Goal: Task Accomplishment & Management: Use online tool/utility

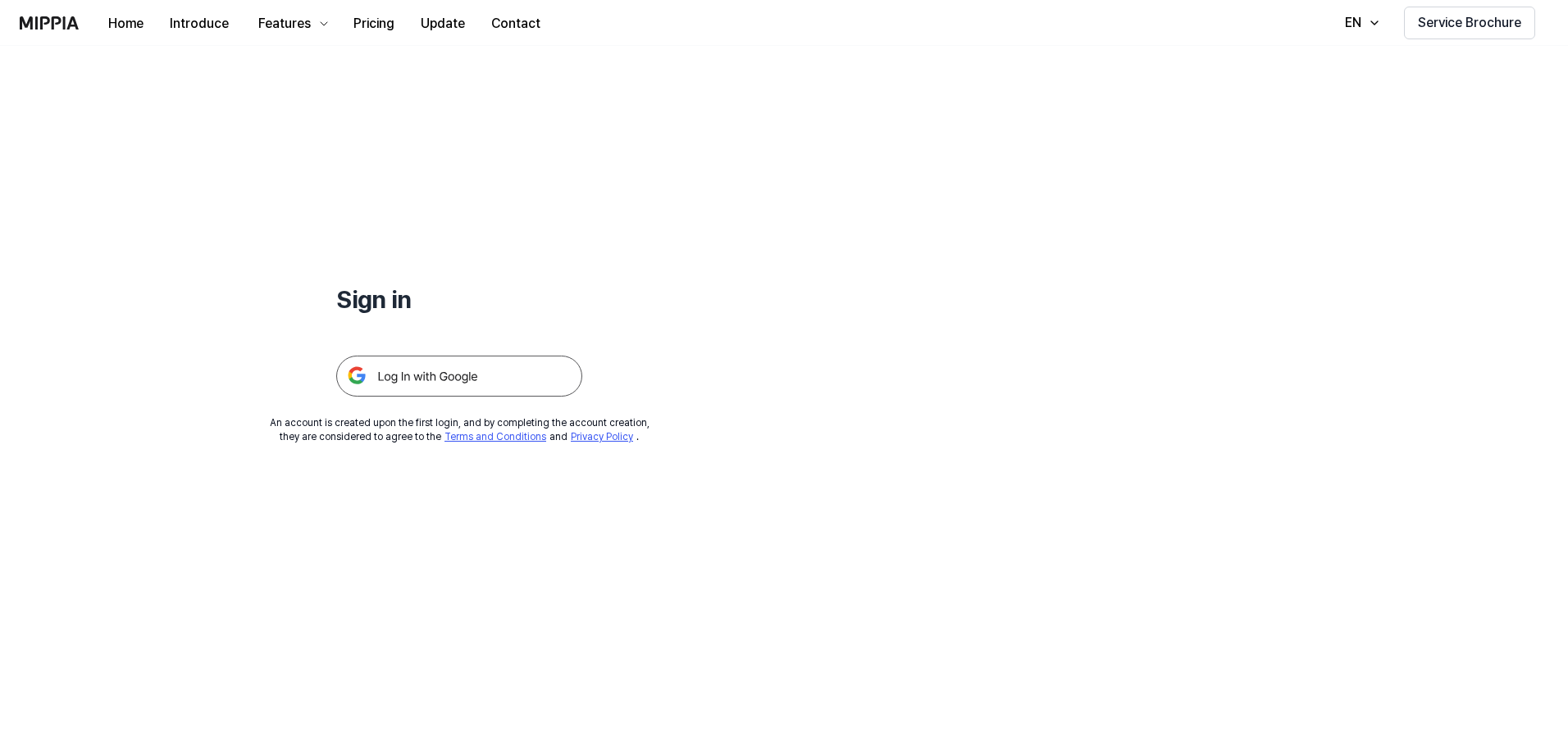
click at [534, 369] on img at bounding box center [459, 376] width 246 height 41
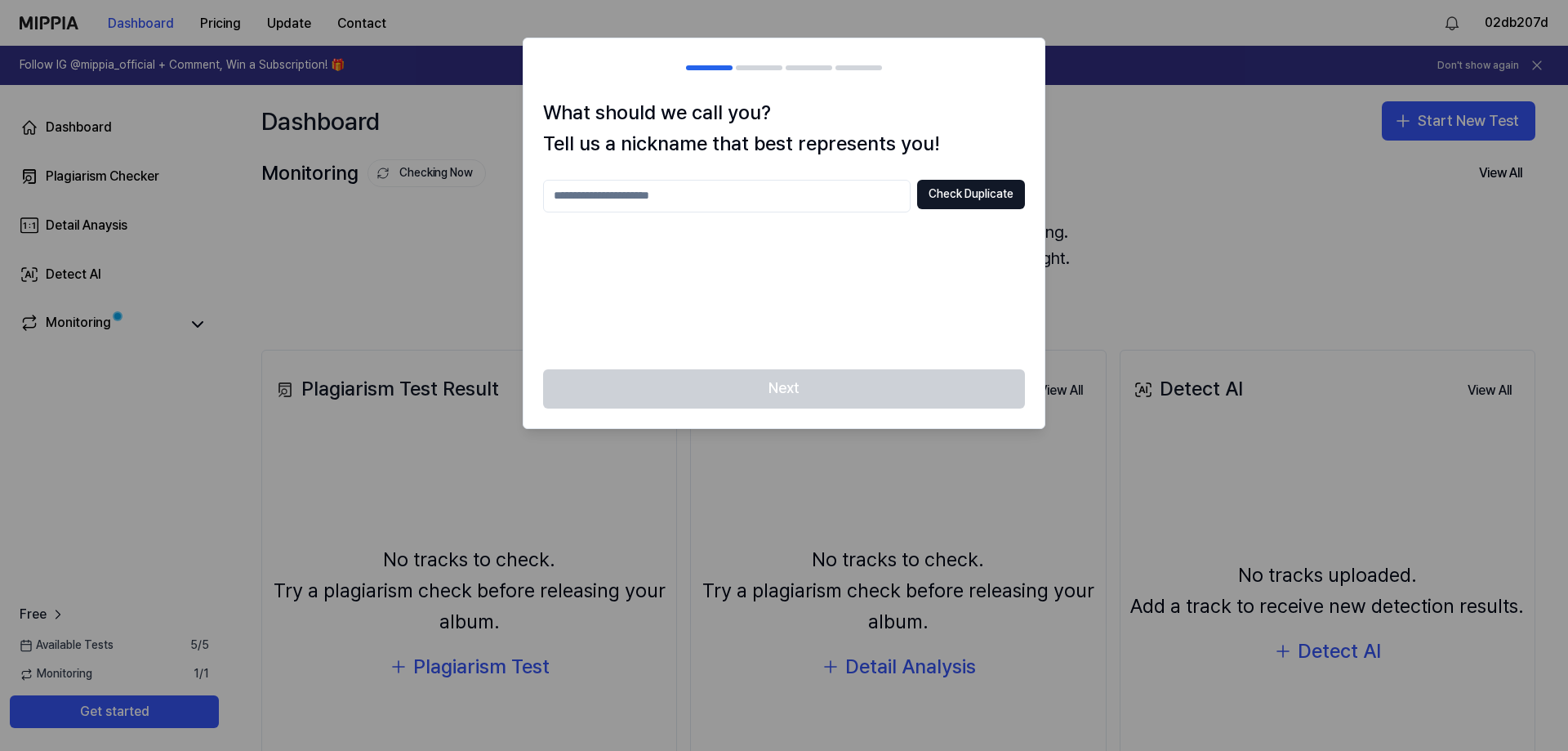
click at [844, 209] on input "text" at bounding box center [727, 196] width 368 height 32
type input "**"
click at [960, 196] on button "Check Duplicate" at bounding box center [971, 194] width 108 height 30
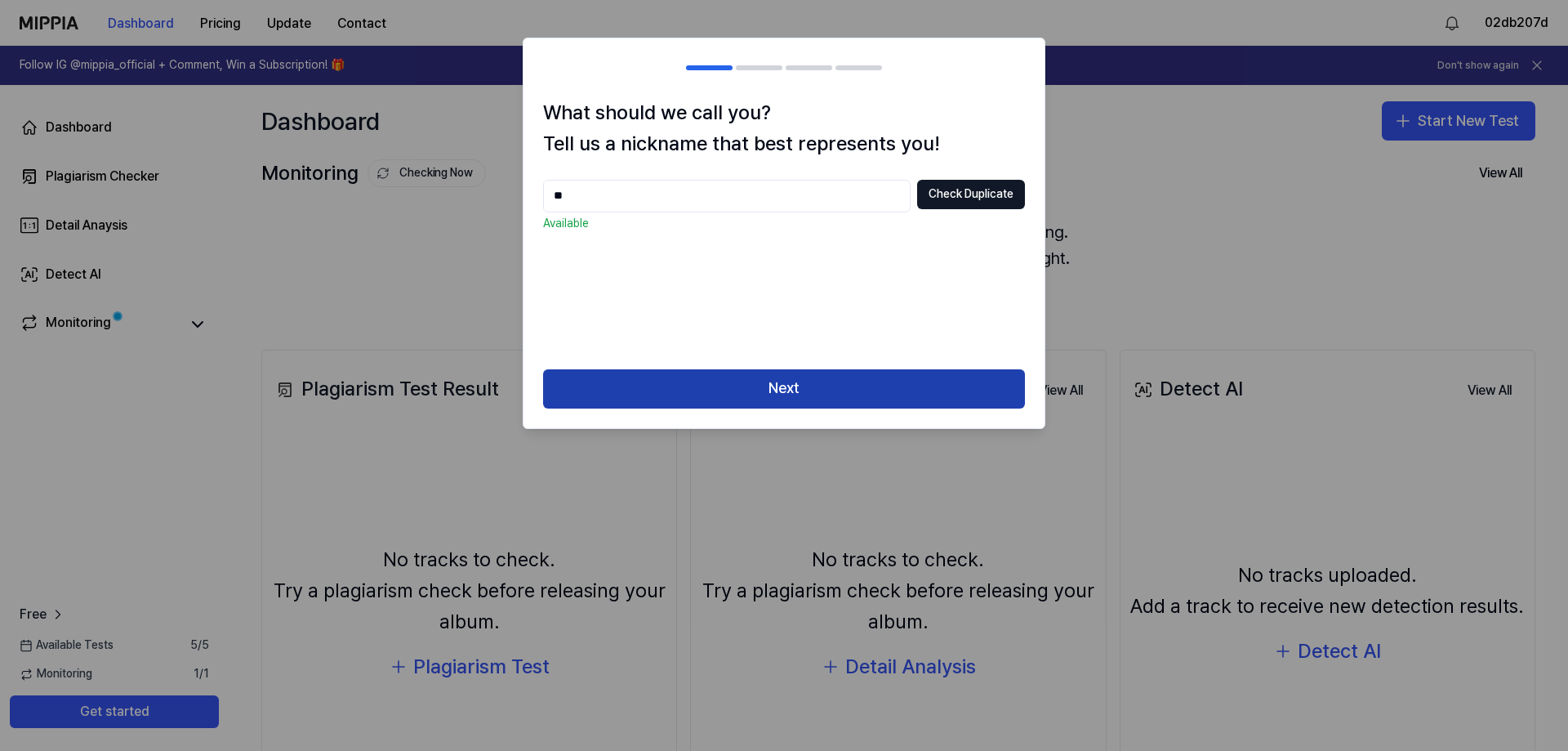
click at [736, 392] on button "Next" at bounding box center [784, 389] width 482 height 39
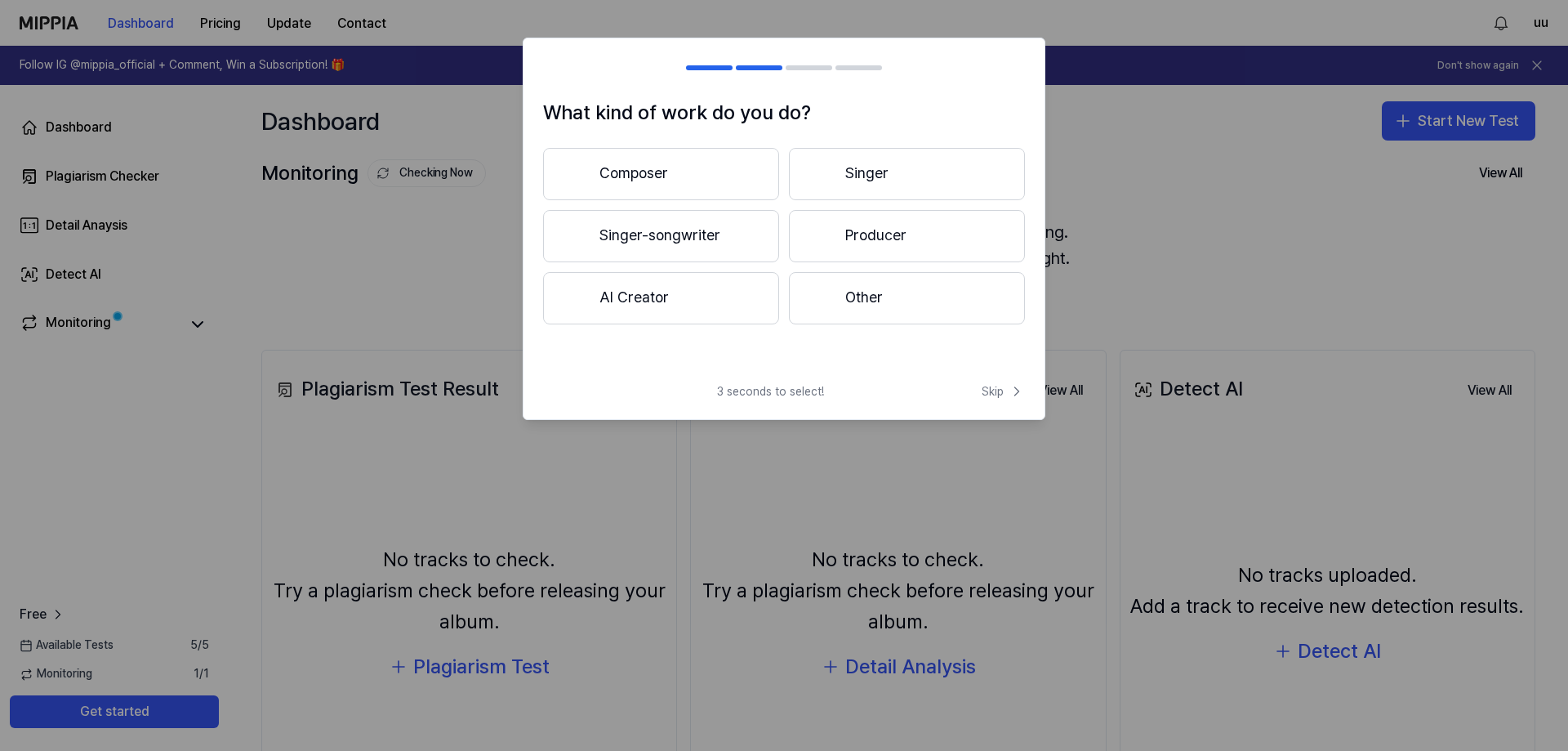
click at [897, 301] on button "Other" at bounding box center [906, 298] width 236 height 53
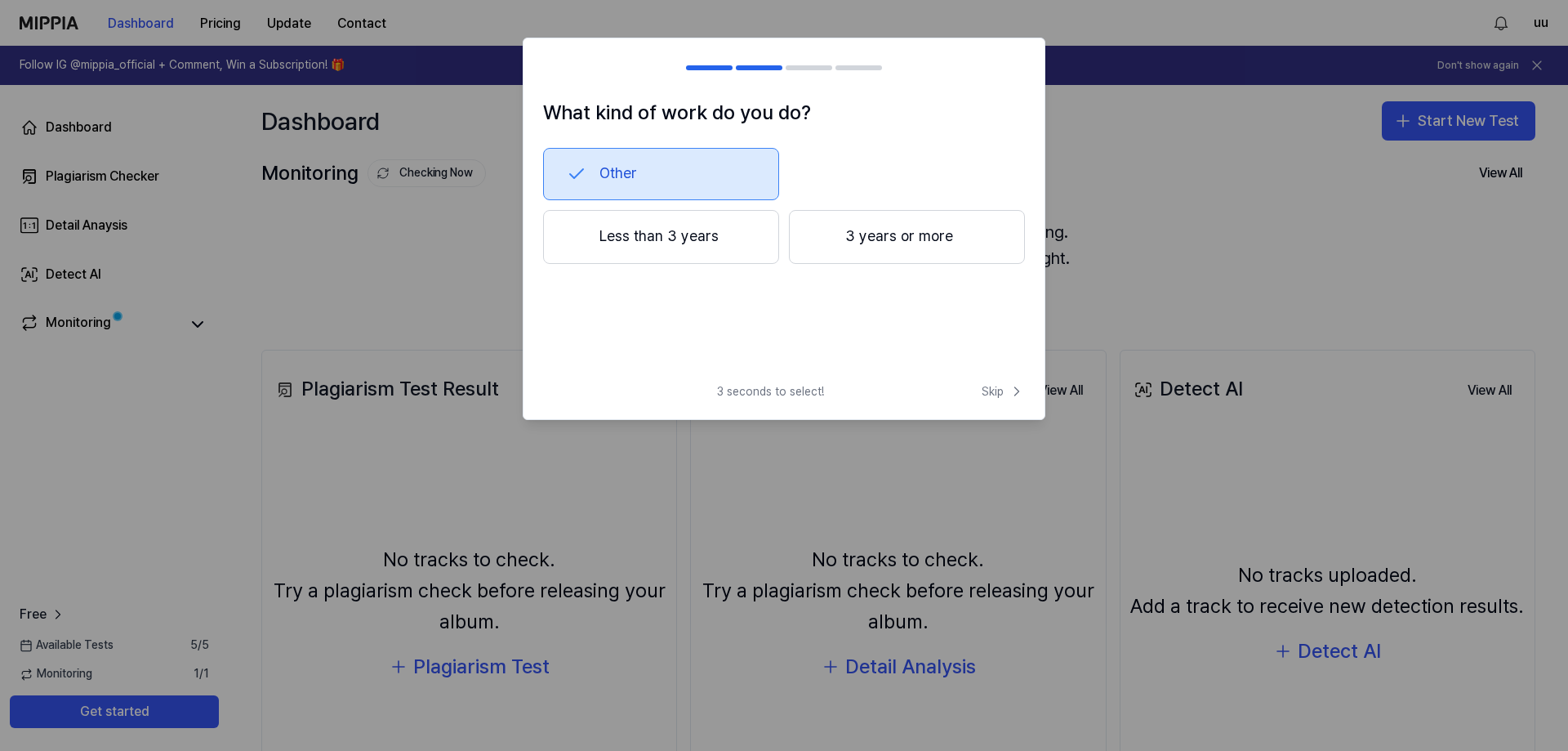
click at [685, 240] on button "Less than 3 years" at bounding box center [661, 237] width 236 height 54
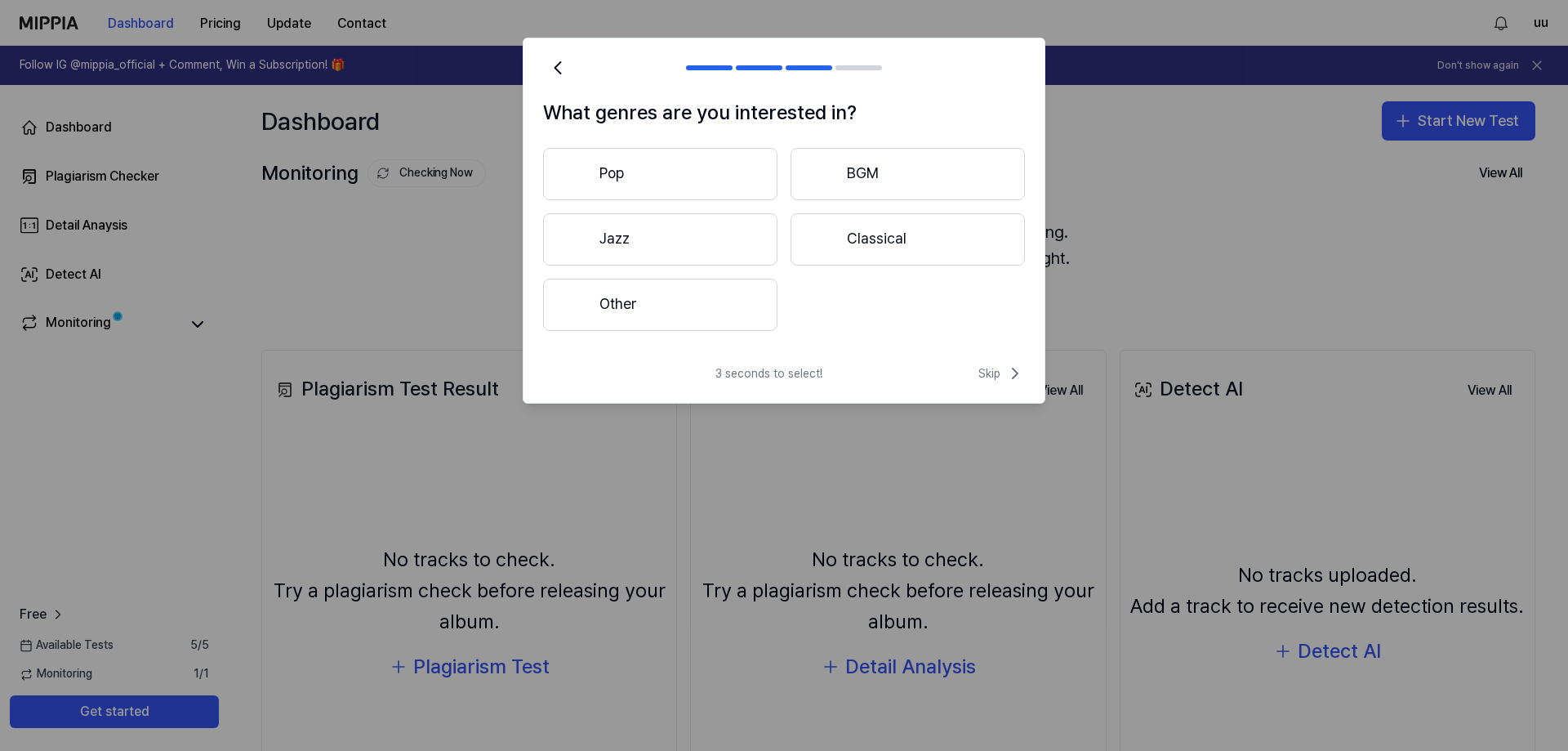
click at [709, 173] on button "Pop" at bounding box center [660, 174] width 234 height 53
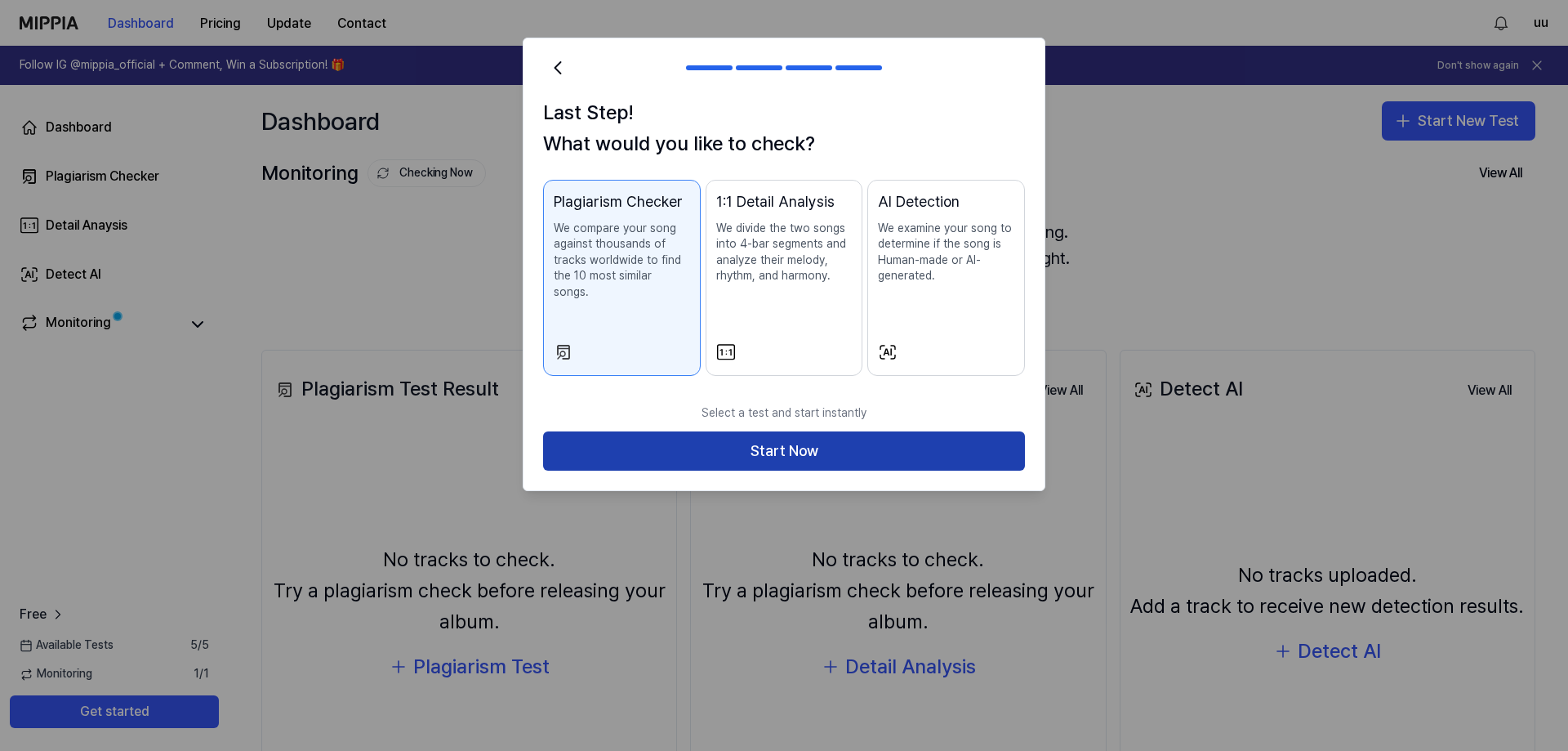
click at [887, 433] on button "Start Now" at bounding box center [784, 451] width 482 height 39
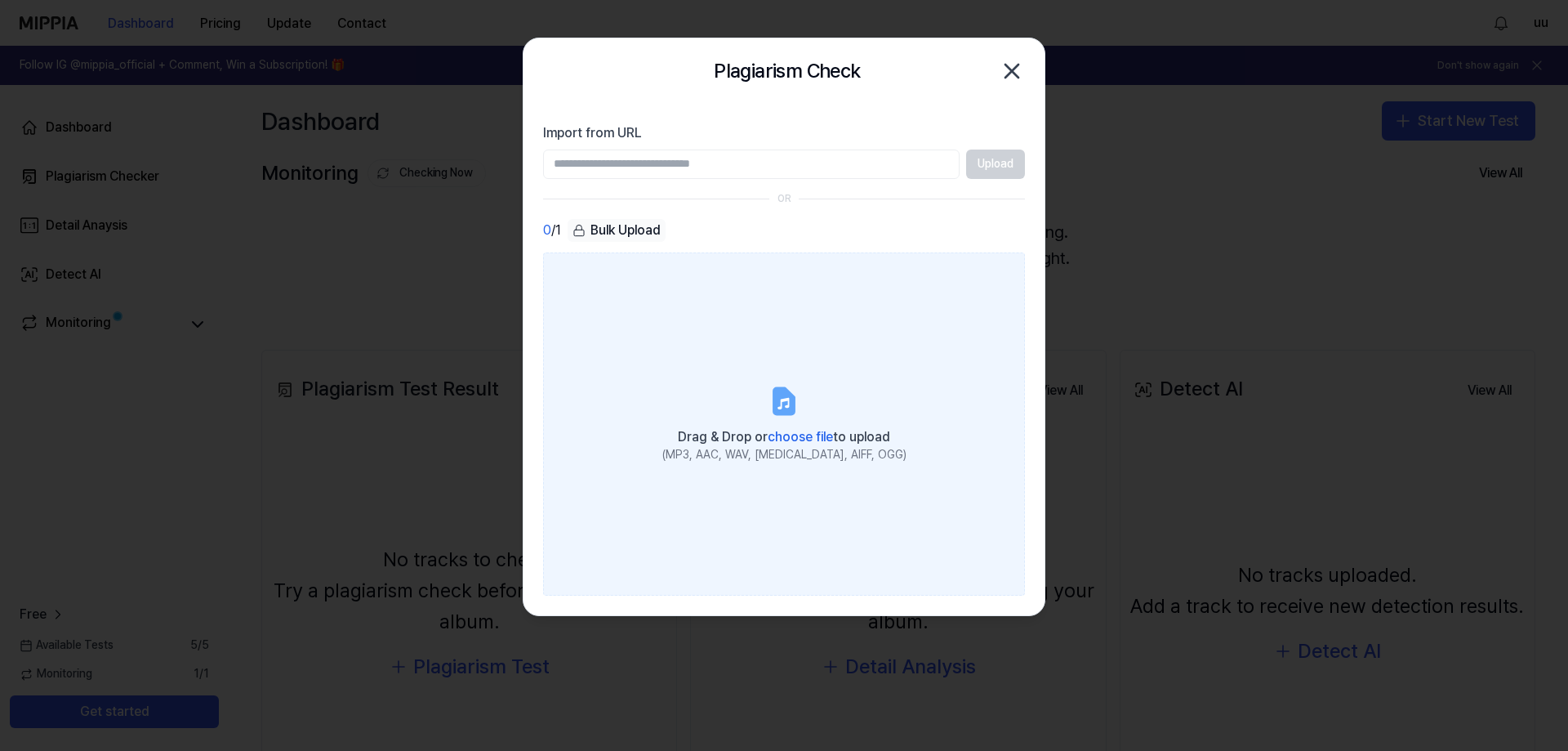
click at [801, 402] on label "Drag & Drop or choose file to upload (MP3, AAC, WAV, [MEDICAL_DATA], AIFF, OGG)" at bounding box center [784, 423] width 482 height 343
click at [0, 0] on input "Drag & Drop or choose file to upload (MP3, AAC, WAV, [MEDICAL_DATA], AIFF, OGG)" at bounding box center [0, 0] width 0 height 0
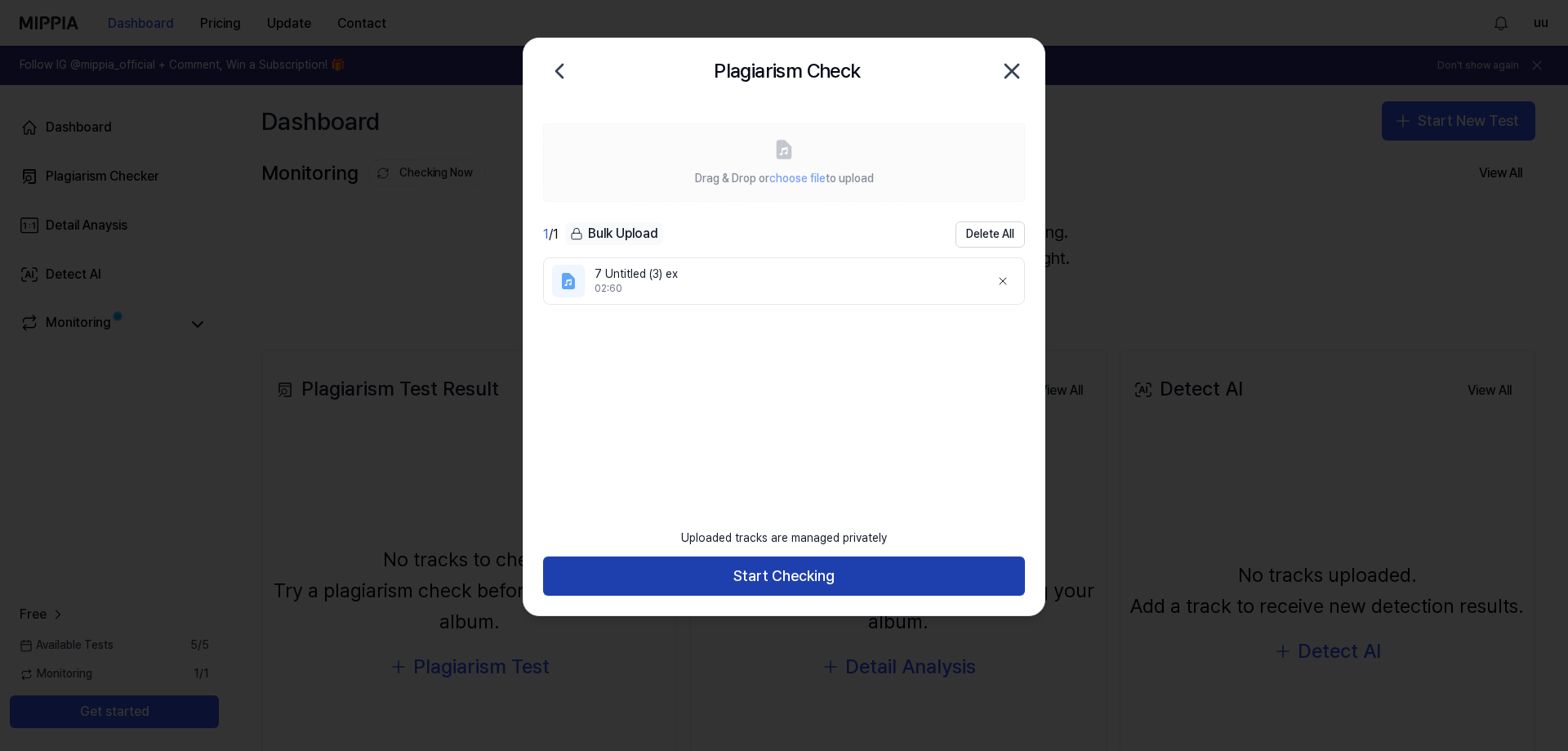
click at [838, 570] on button "Start Checking" at bounding box center [784, 576] width 482 height 39
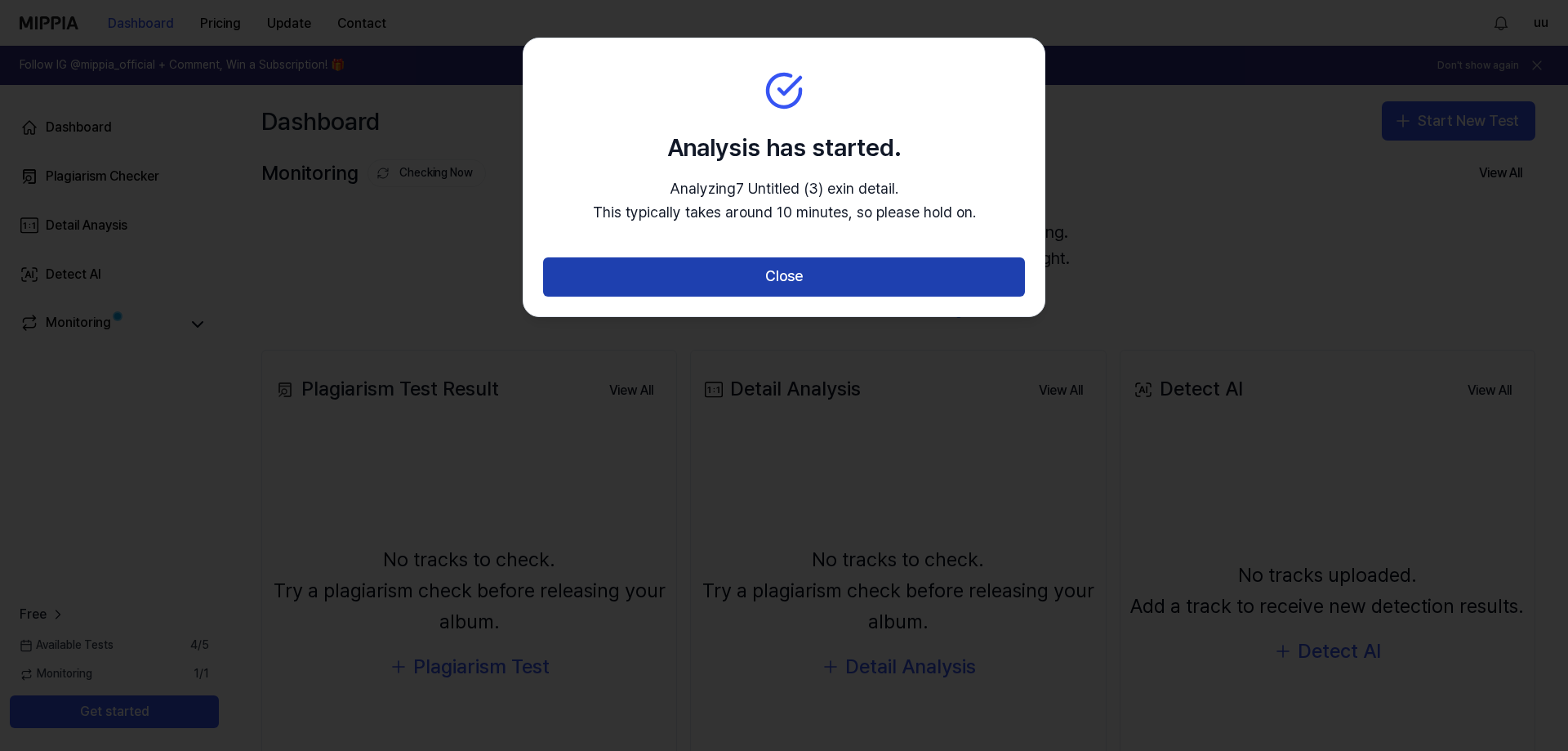
click at [794, 275] on button "Close" at bounding box center [784, 276] width 482 height 39
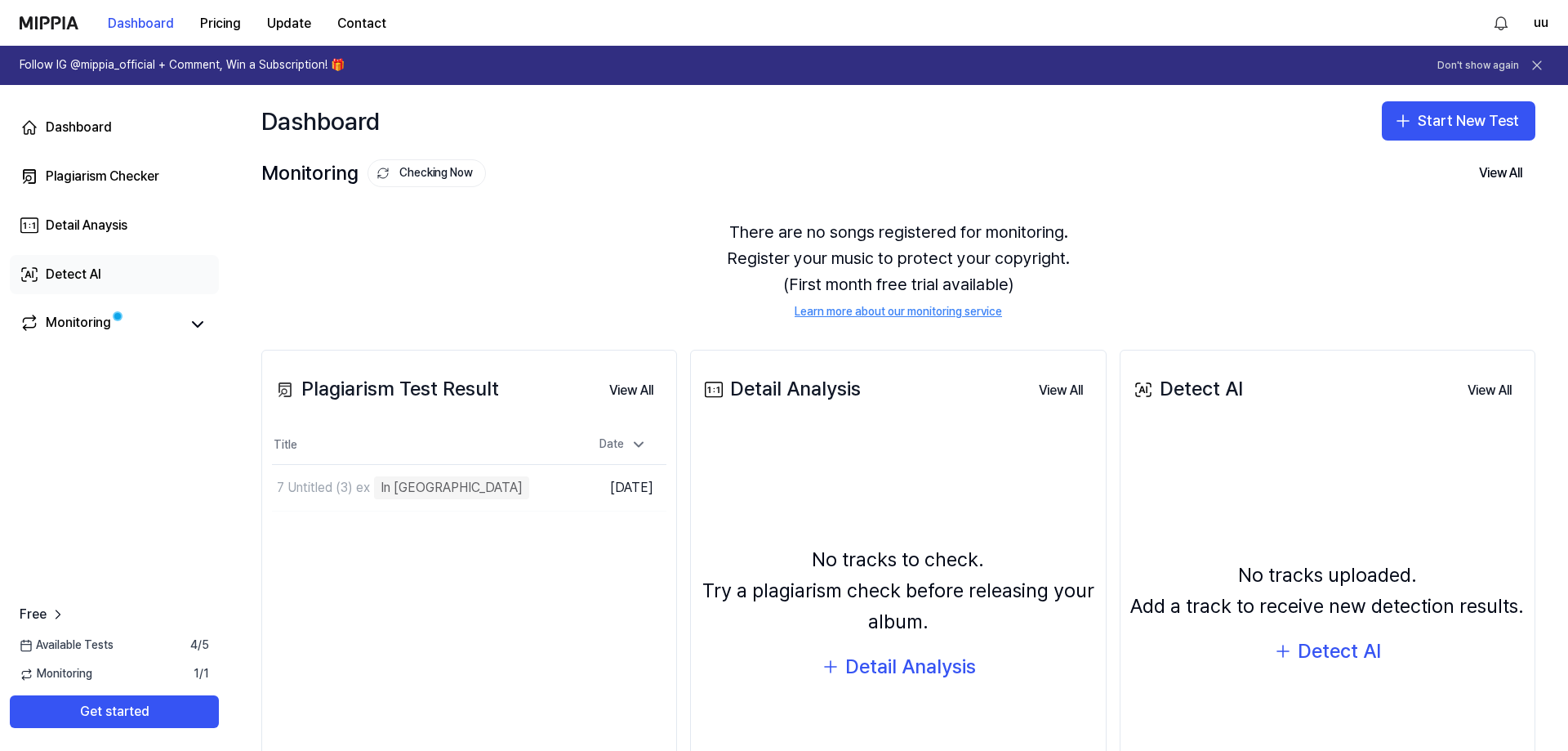
click at [98, 279] on div "Detect AI" at bounding box center [74, 274] width 55 height 20
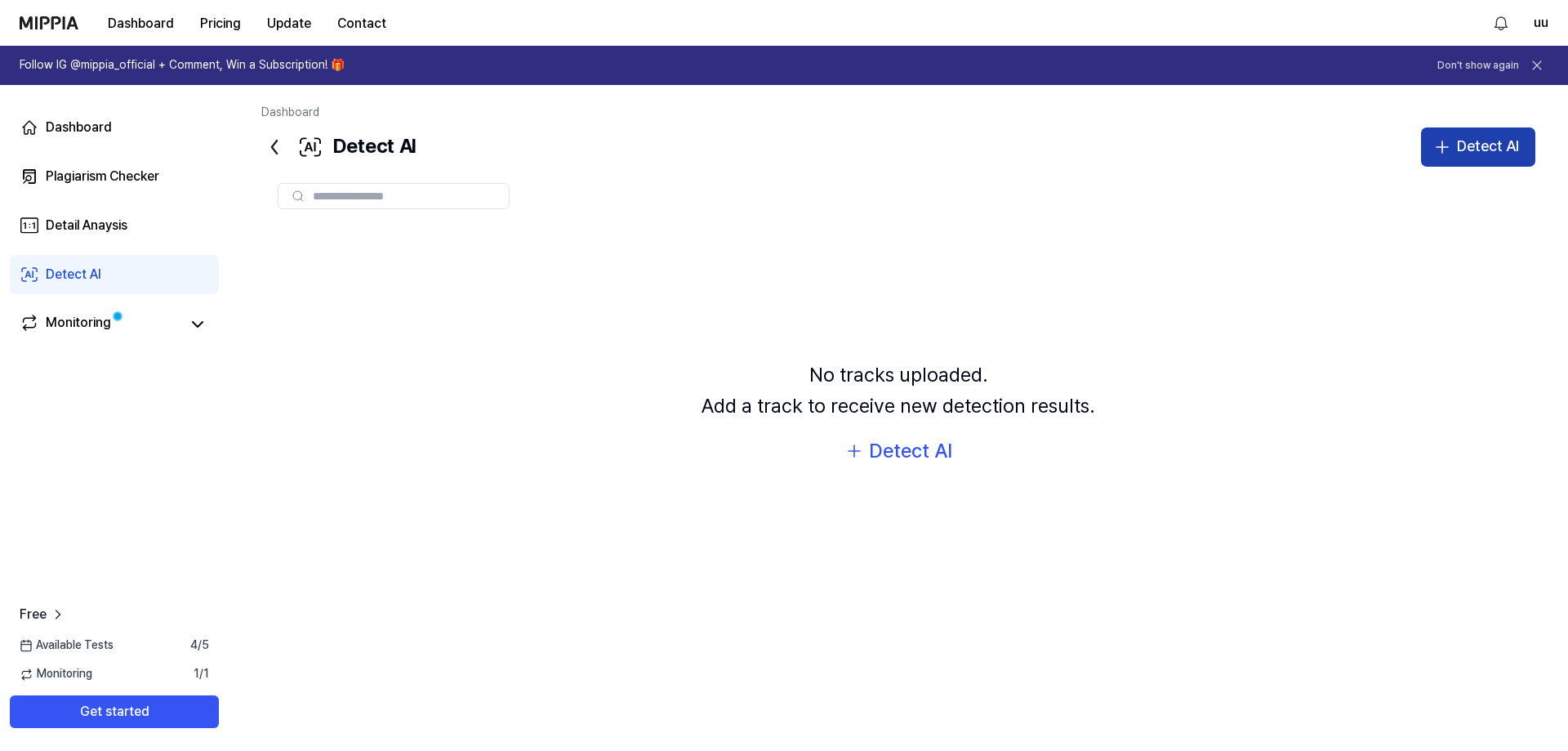
click at [1499, 158] on div "Detect AI" at bounding box center [1488, 146] width 62 height 24
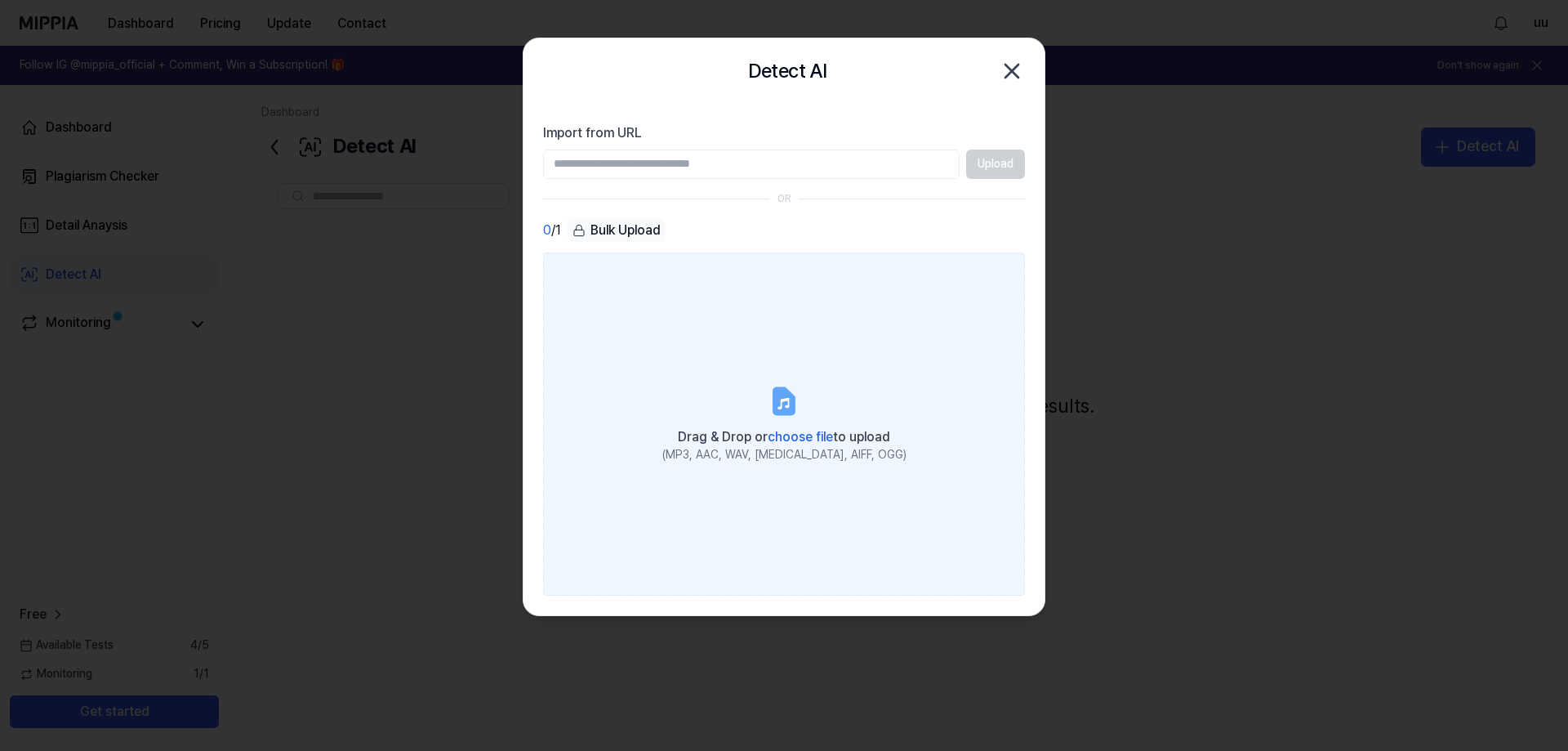
click at [735, 396] on label "Drag & Drop or choose file to upload (MP3, AAC, WAV, [MEDICAL_DATA], AIFF, OGG)" at bounding box center [784, 423] width 482 height 343
click at [0, 0] on input "Drag & Drop or choose file to upload (MP3, AAC, WAV, [MEDICAL_DATA], AIFF, OGG)" at bounding box center [0, 0] width 0 height 0
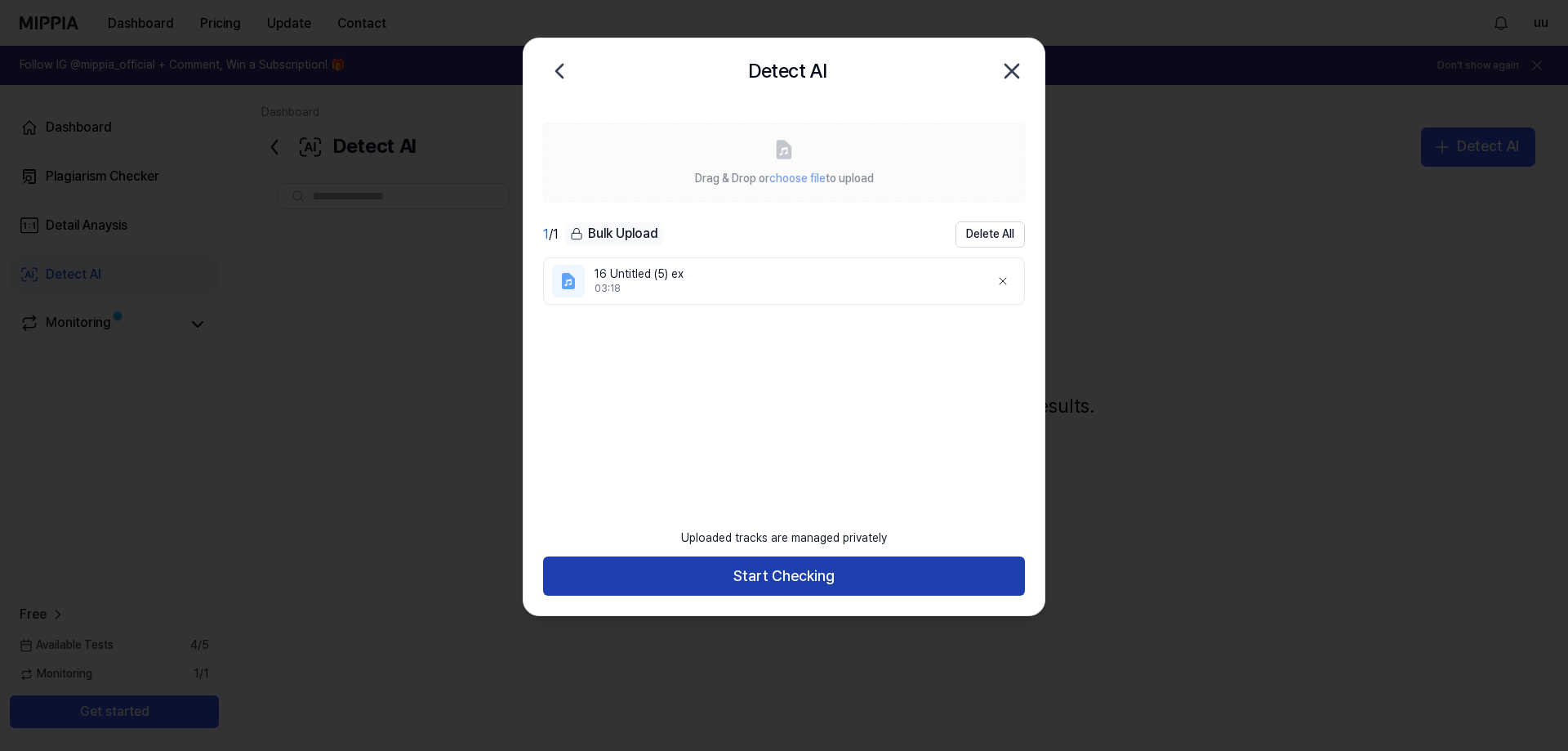
click at [823, 566] on button "Start Checking" at bounding box center [784, 576] width 482 height 39
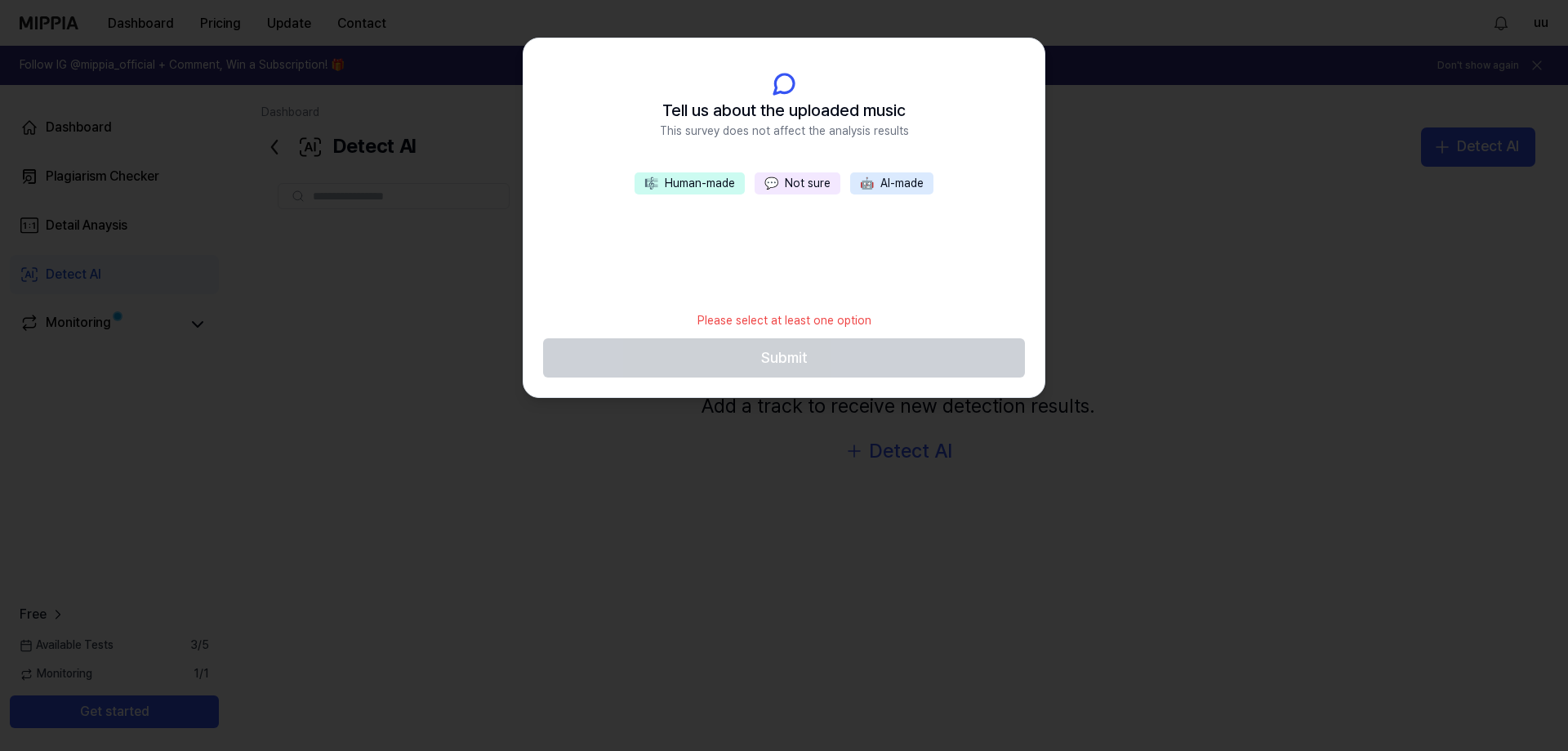
click at [794, 181] on button "💬 Not sure" at bounding box center [797, 183] width 86 height 23
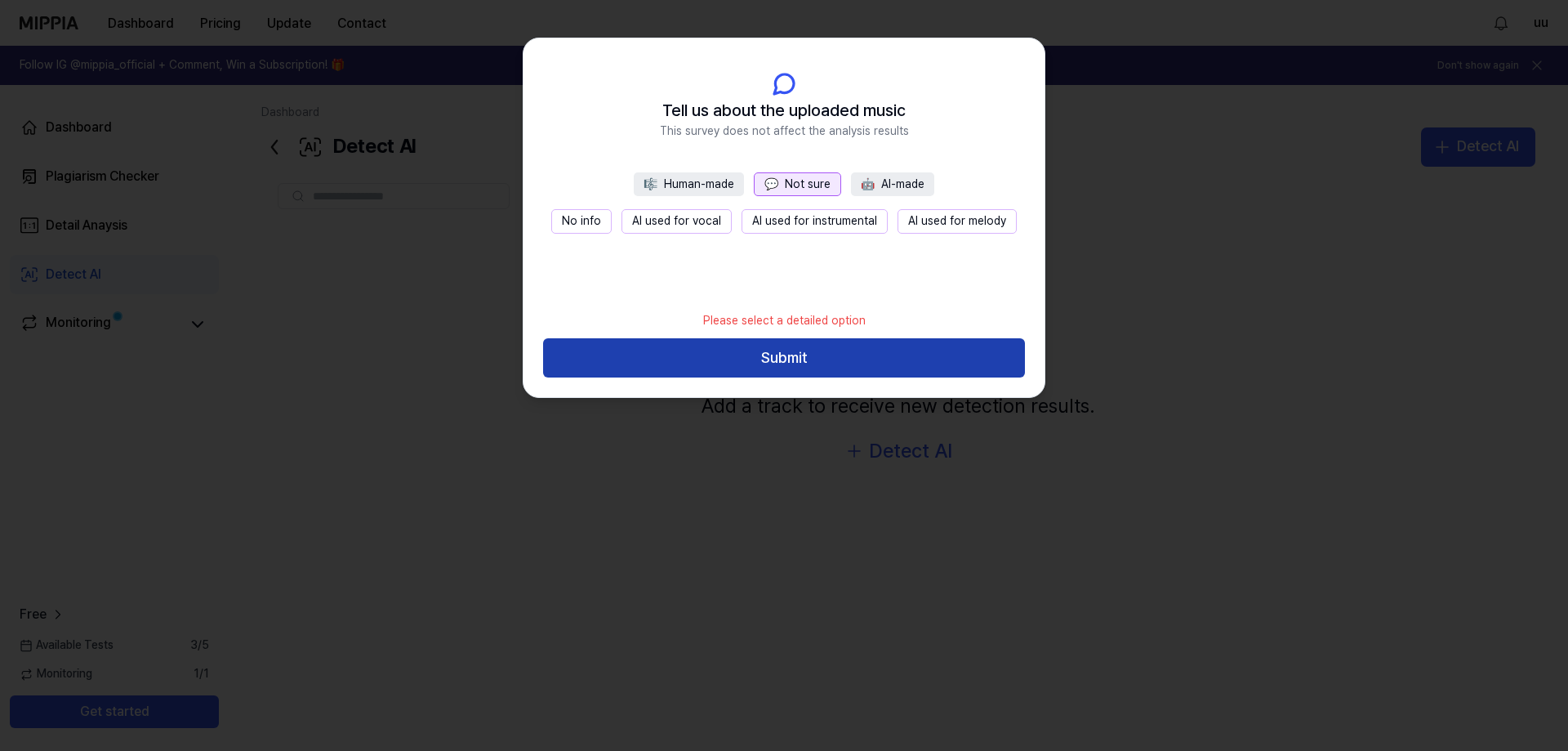
click at [809, 354] on button "Submit" at bounding box center [784, 357] width 482 height 39
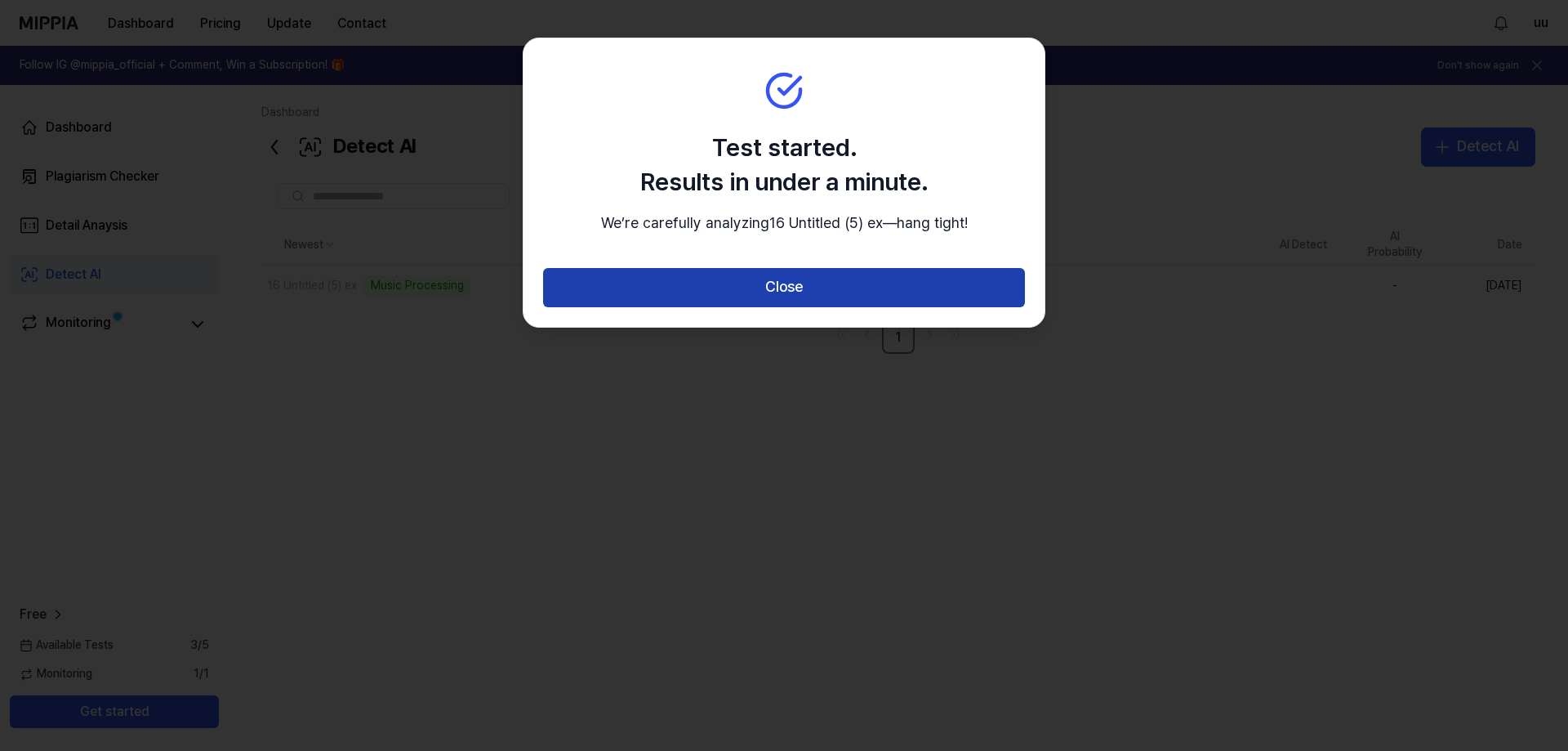
click at [812, 308] on button "Close" at bounding box center [784, 288] width 482 height 39
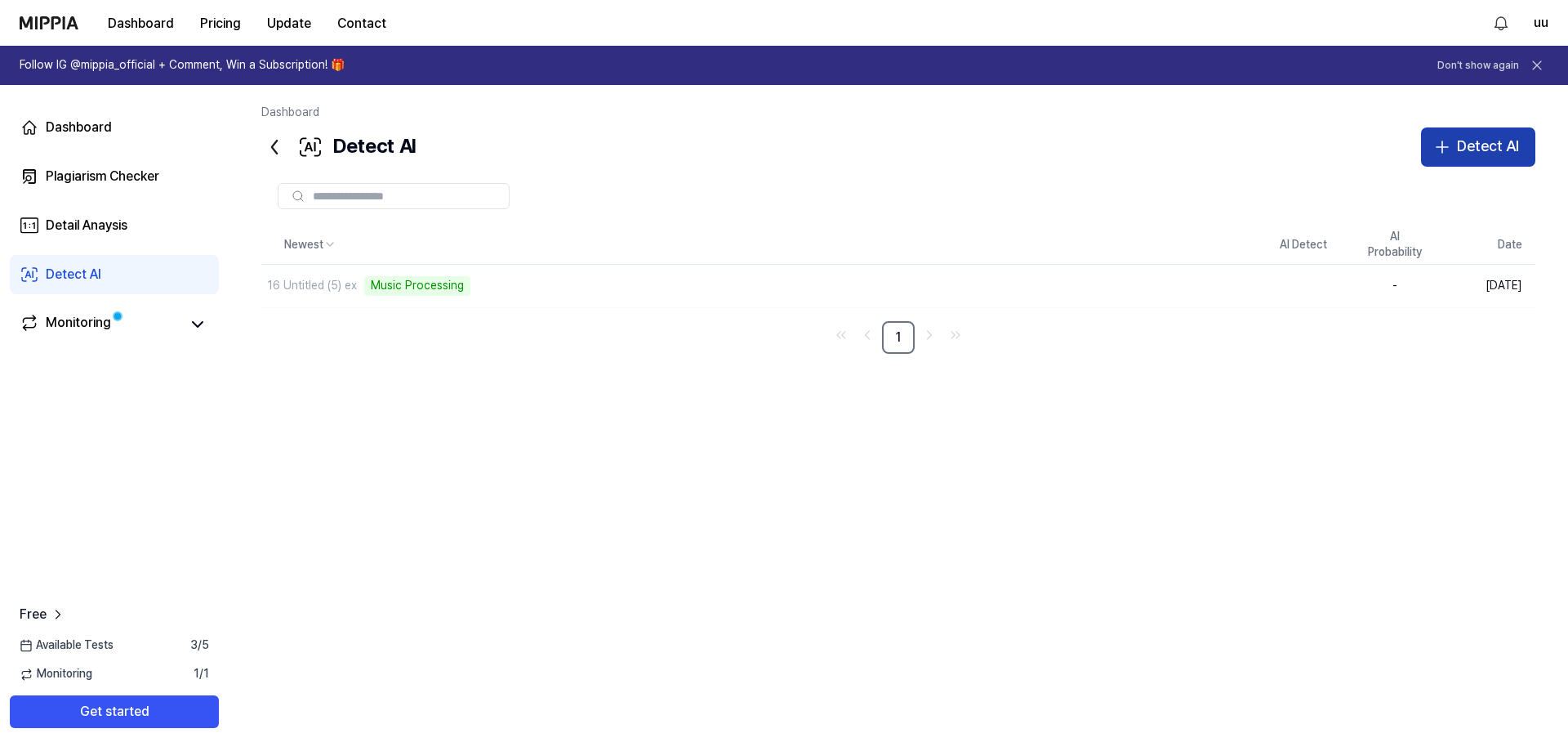
click at [1488, 150] on div "Detect AI" at bounding box center [1488, 146] width 62 height 24
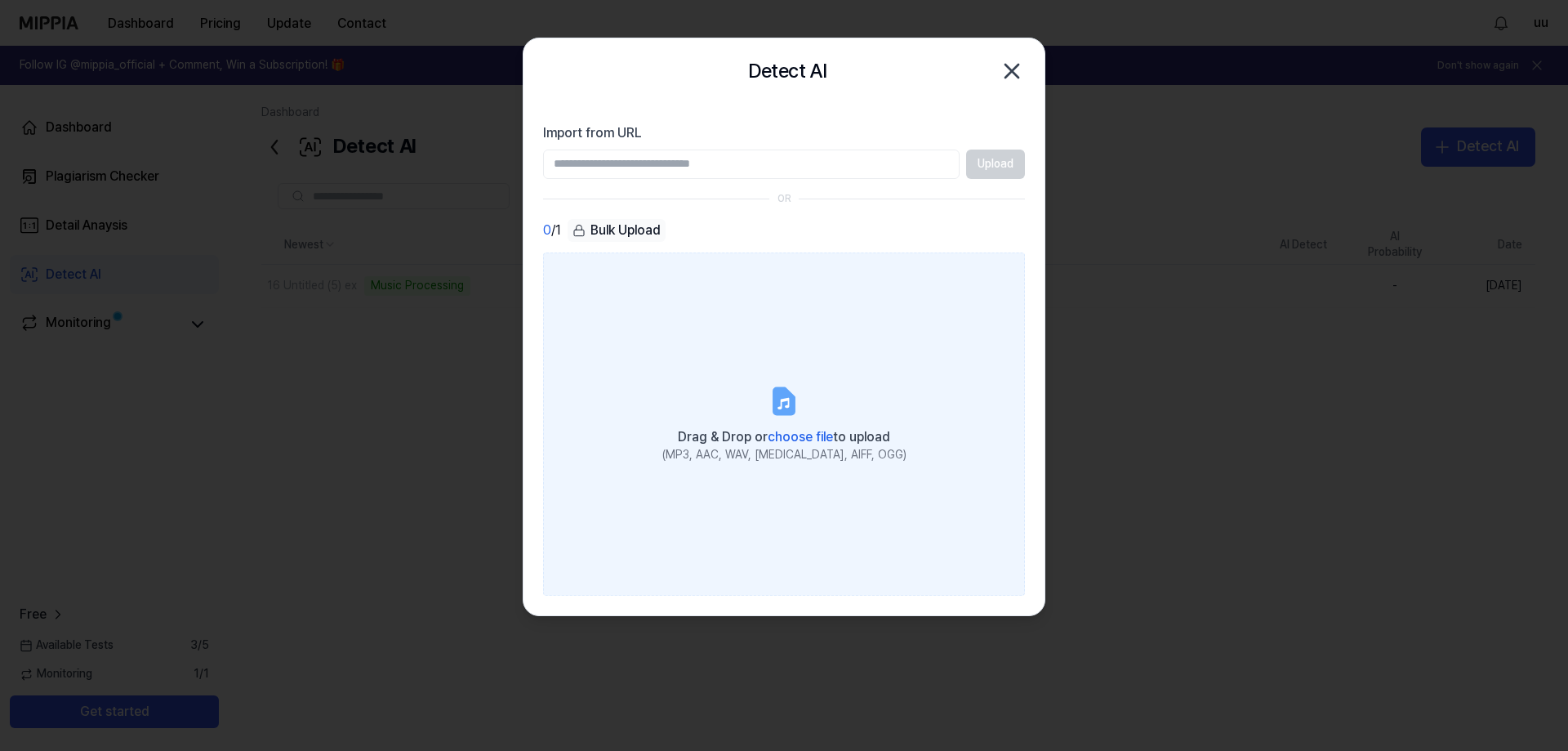
click at [783, 378] on label "Drag & Drop or choose file to upload (MP3, AAC, WAV, [MEDICAL_DATA], AIFF, OGG)" at bounding box center [784, 423] width 482 height 343
click at [0, 0] on input "Drag & Drop or choose file to upload (MP3, AAC, WAV, [MEDICAL_DATA], AIFF, OGG)" at bounding box center [0, 0] width 0 height 0
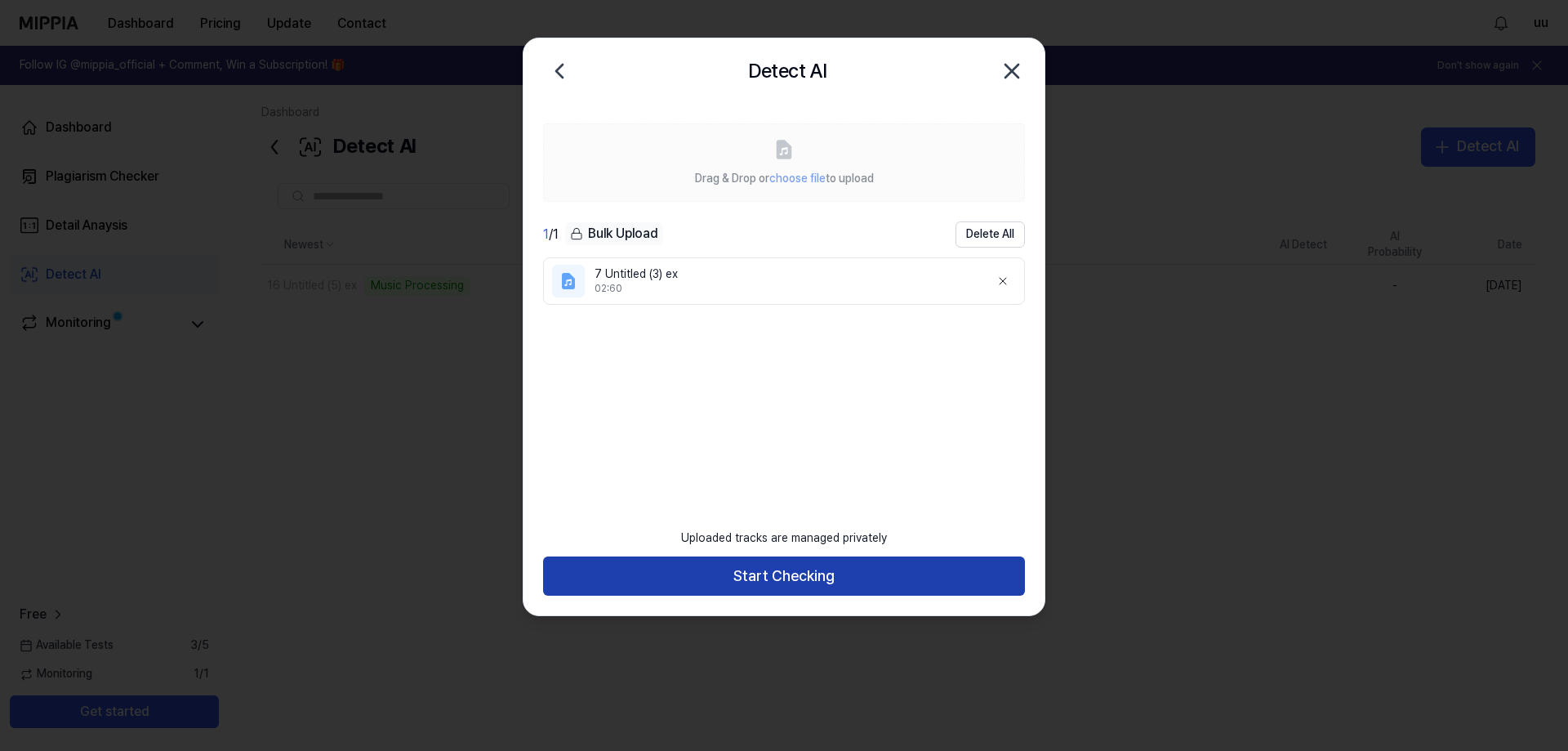
click at [783, 560] on button "Start Checking" at bounding box center [784, 576] width 482 height 39
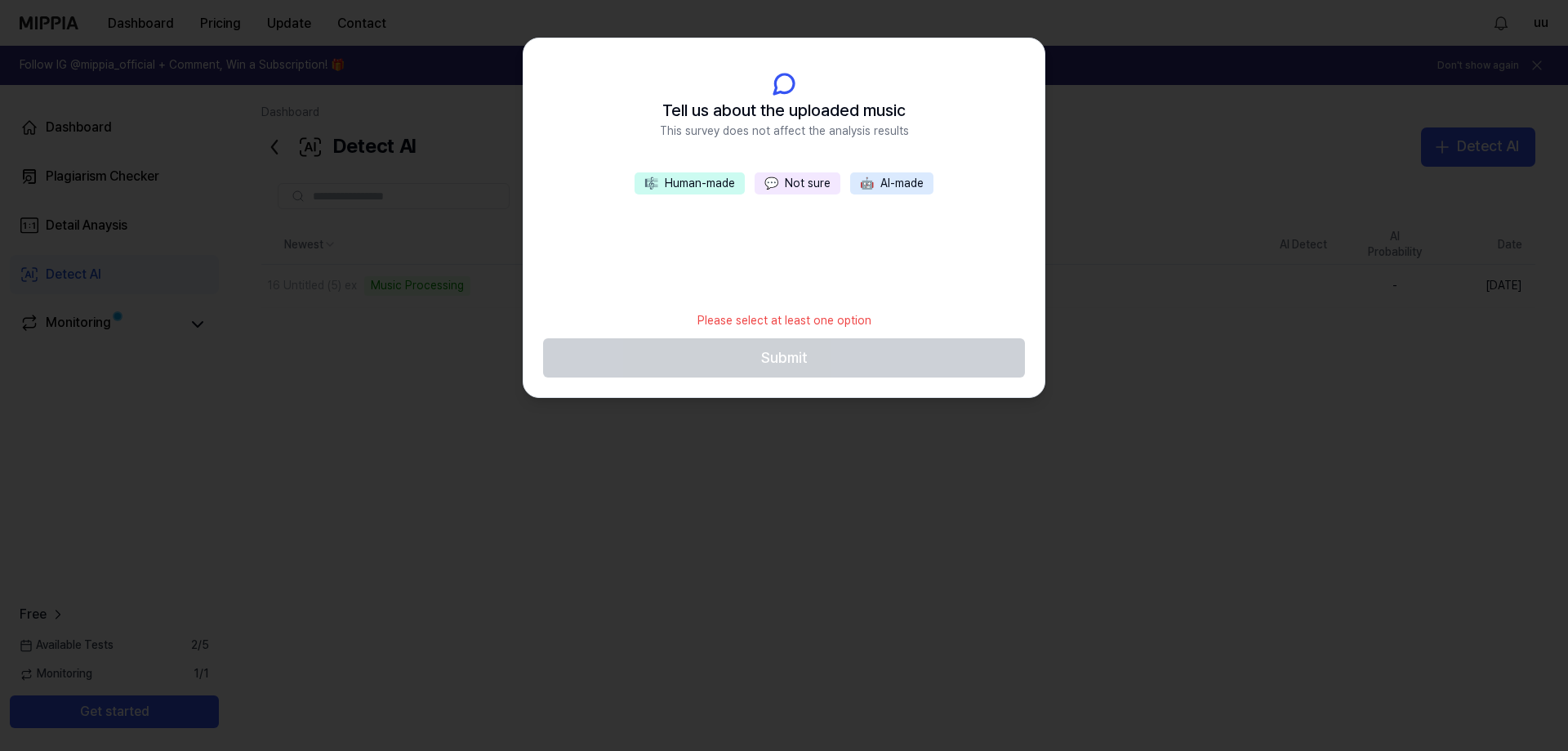
click at [795, 185] on button "💬 Not sure" at bounding box center [797, 183] width 86 height 23
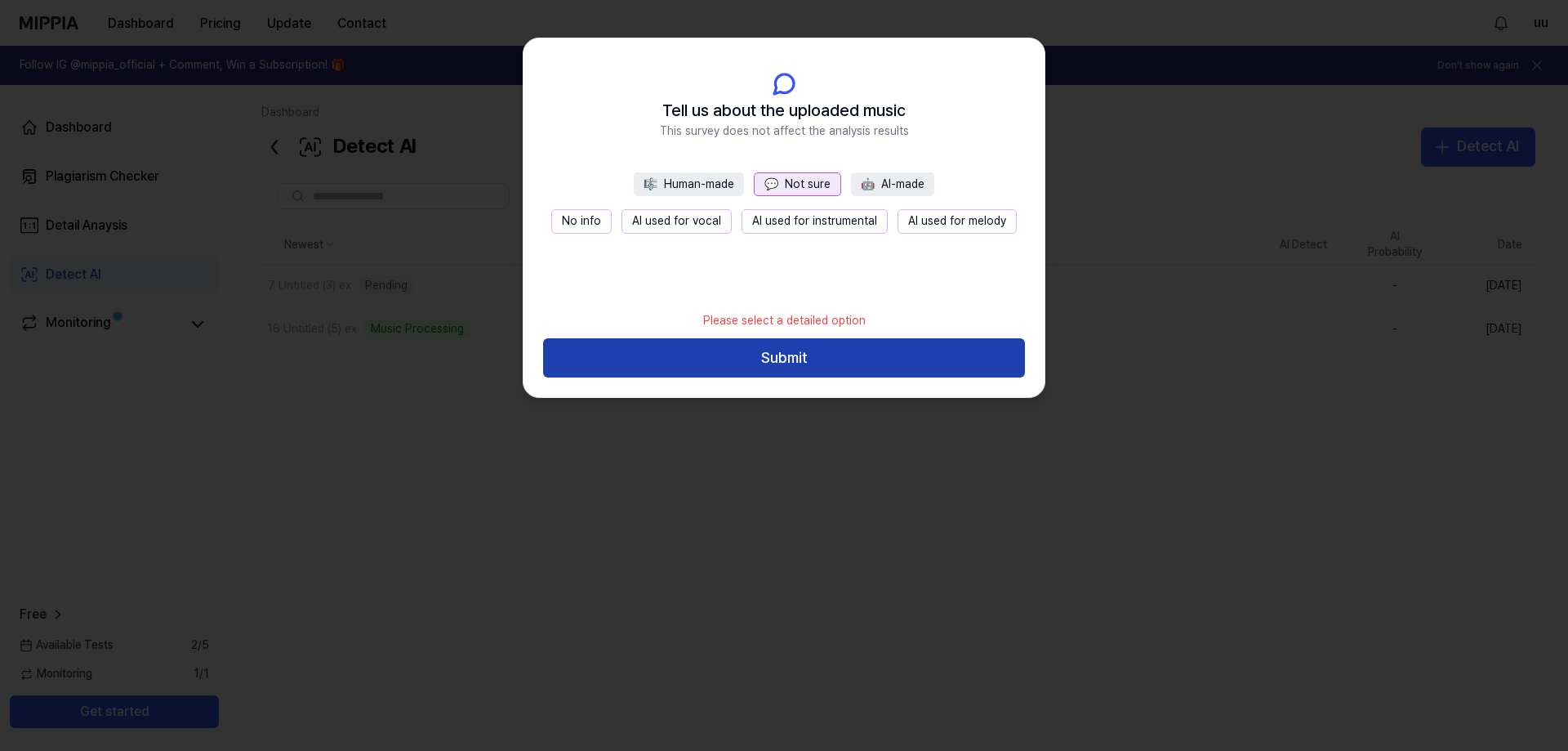
click at [802, 360] on button "Submit" at bounding box center [784, 357] width 482 height 39
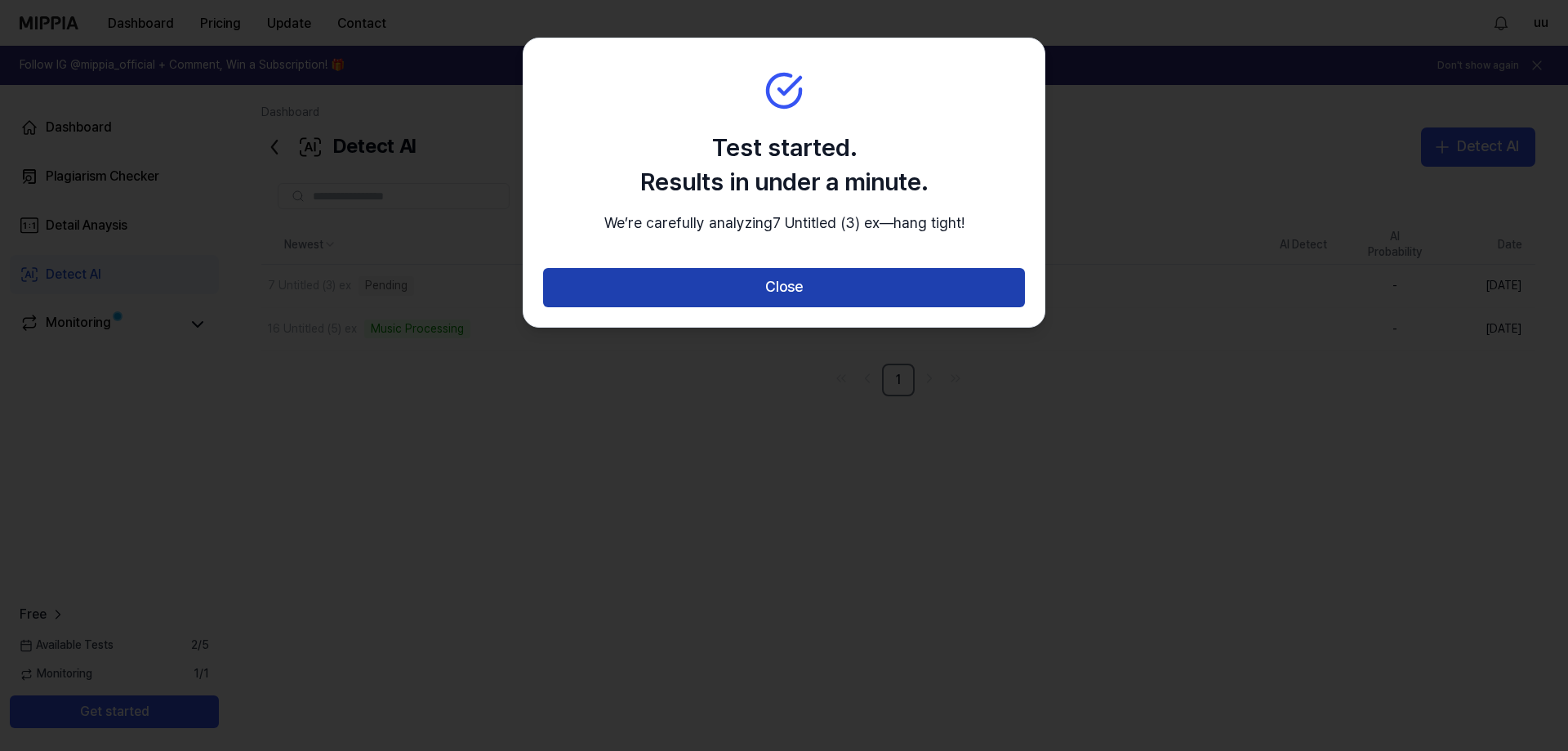
click at [806, 308] on button "Close" at bounding box center [784, 288] width 482 height 39
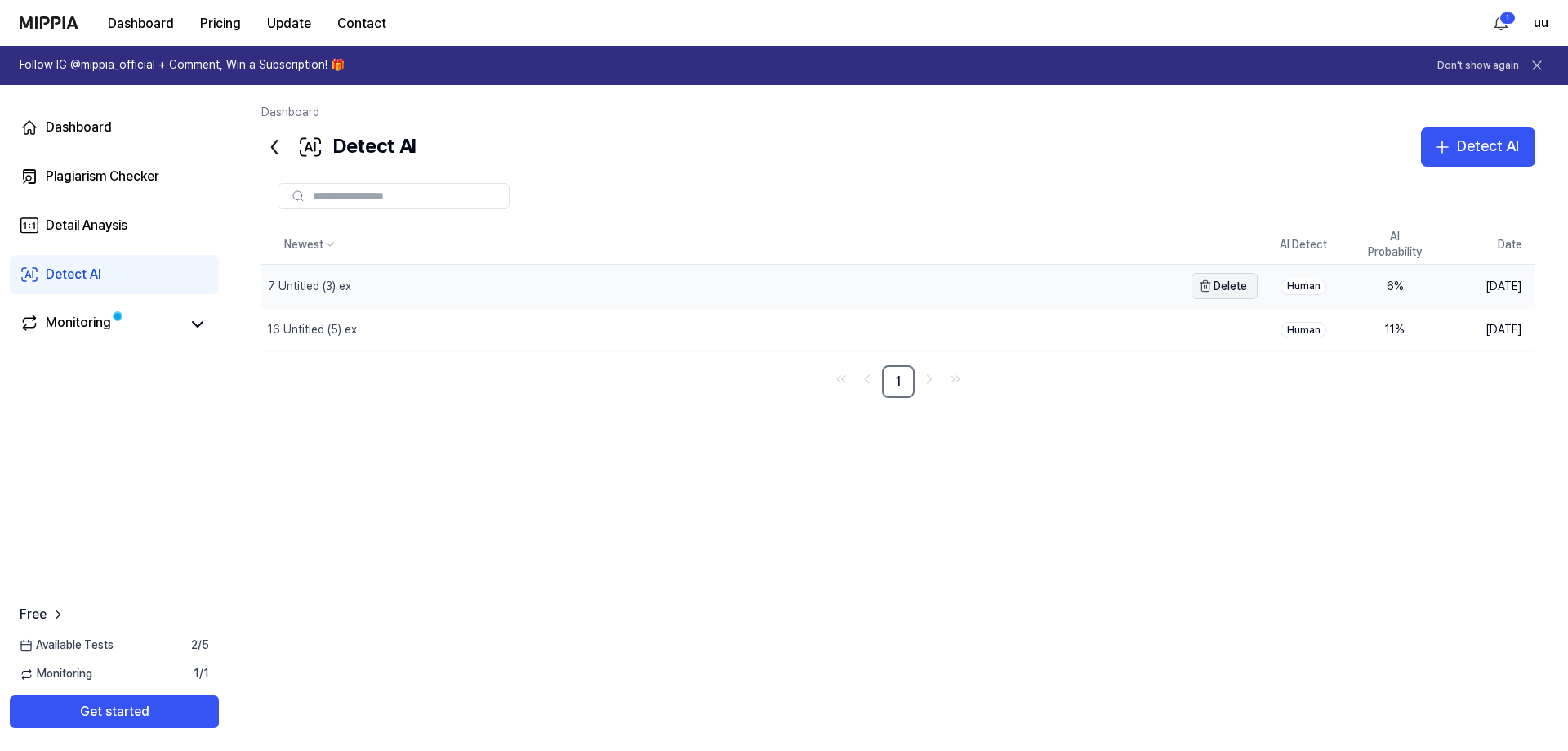
click at [1229, 290] on button "Delete" at bounding box center [1224, 286] width 66 height 26
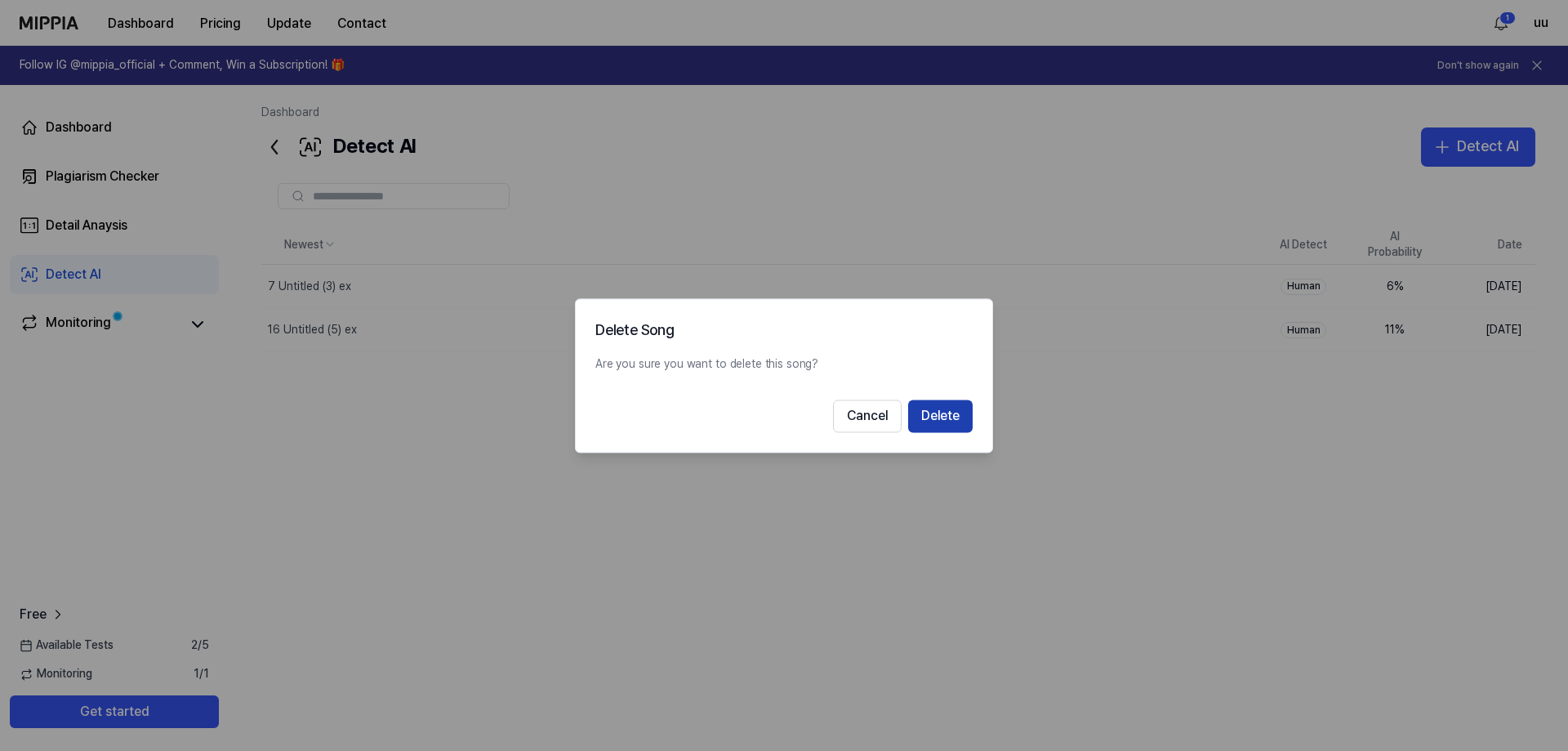
click at [939, 420] on button "Delete" at bounding box center [941, 416] width 65 height 32
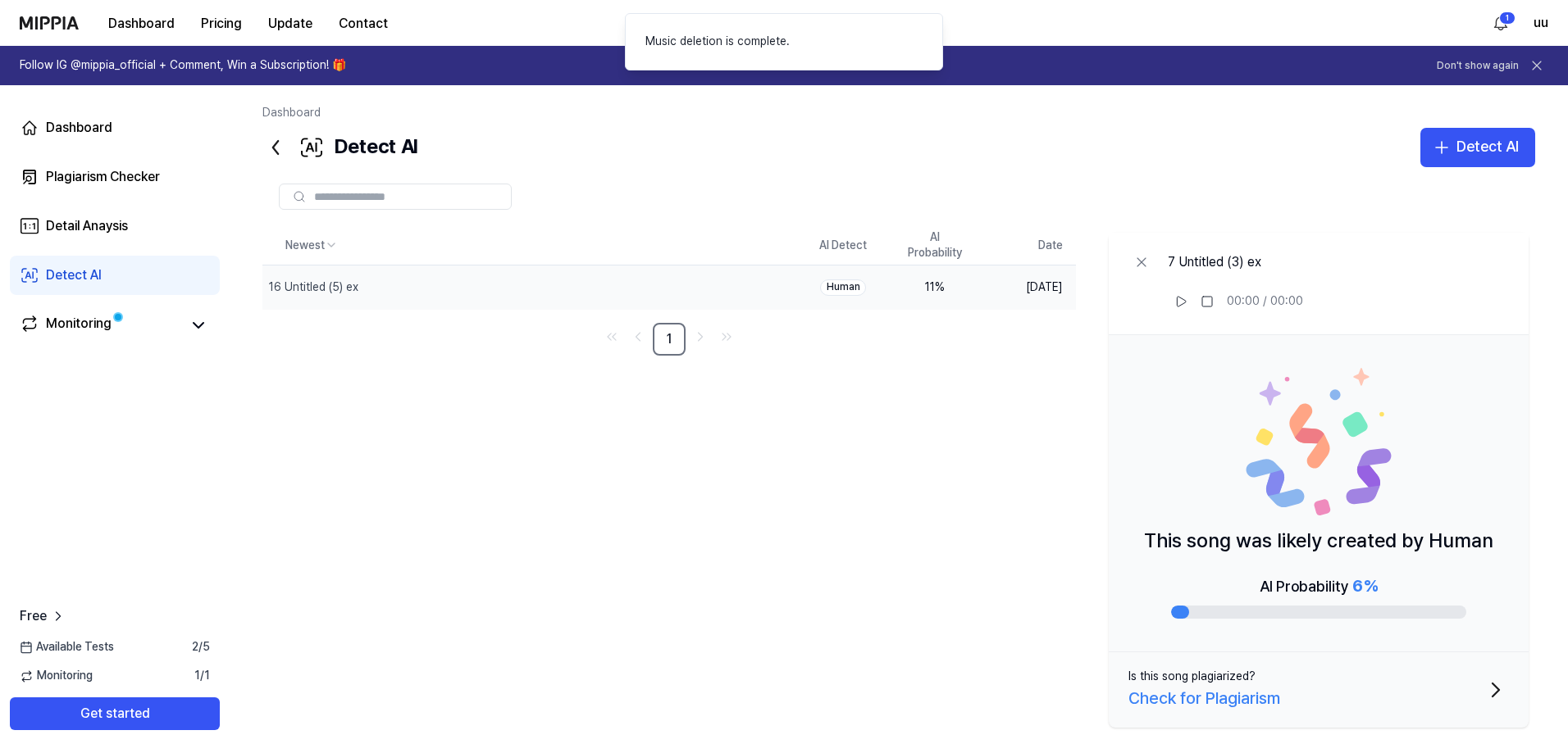
click at [831, 292] on div "Human" at bounding box center [842, 287] width 46 height 16
click at [781, 291] on button "Delete" at bounding box center [763, 286] width 66 height 26
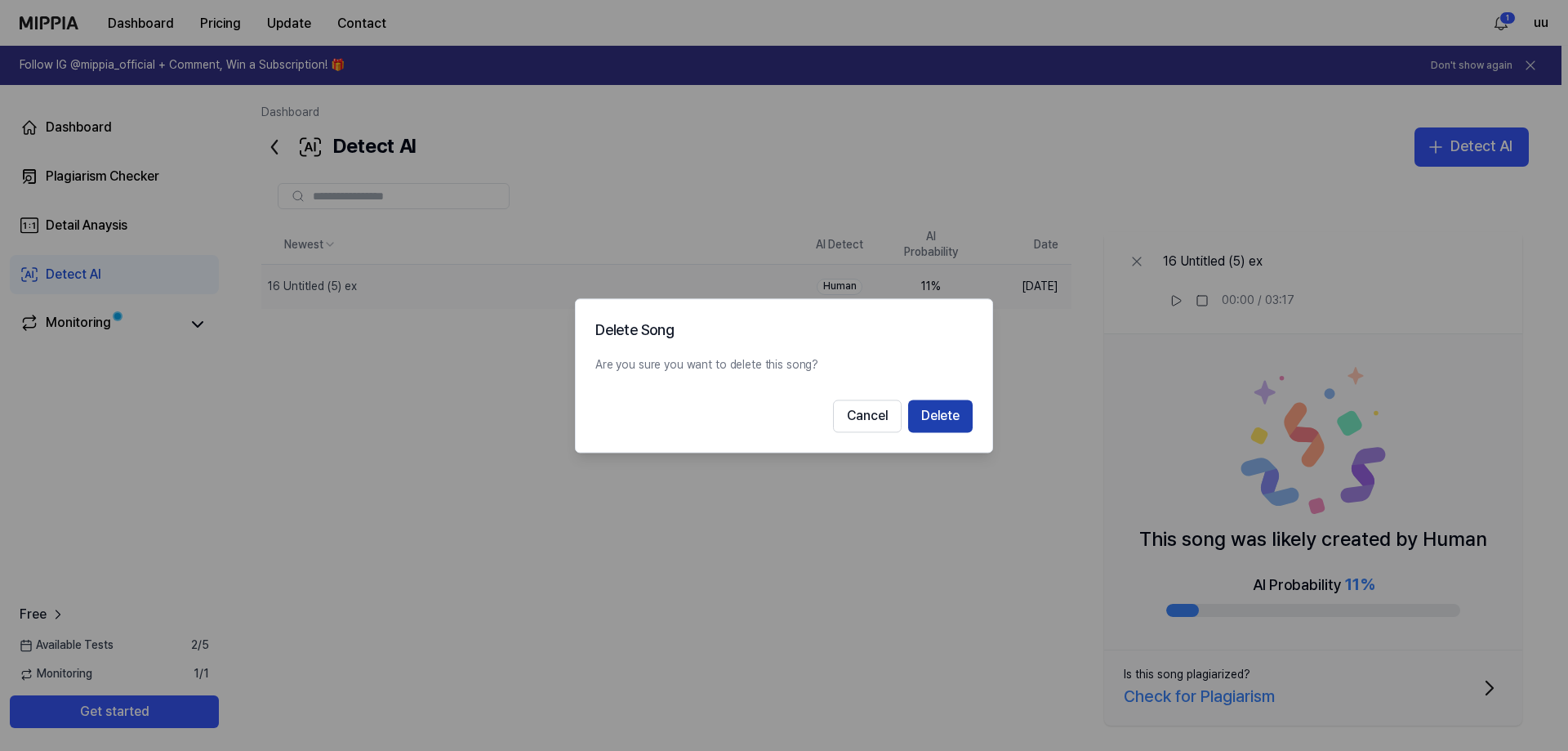
click at [943, 405] on button "Delete" at bounding box center [941, 416] width 65 height 32
